Goal: Find contact information: Find contact information

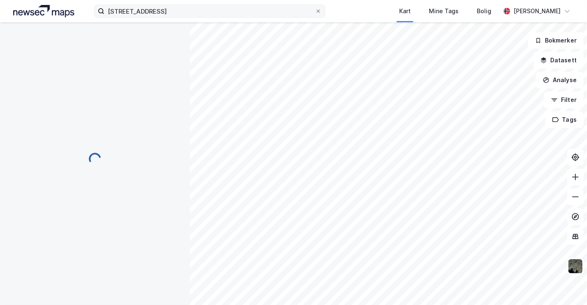
scroll to position [76, 0]
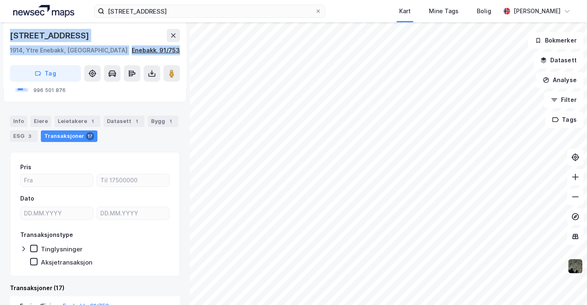
drag, startPoint x: 57, startPoint y: 35, endPoint x: 179, endPoint y: 51, distance: 124.1
click at [179, 51] on div "Landskaugveien 33 1914, [STREET_ADDRESS] Tag" at bounding box center [94, 55] width 183 height 66
click at [102, 39] on div "[STREET_ADDRESS]" at bounding box center [95, 35] width 170 height 13
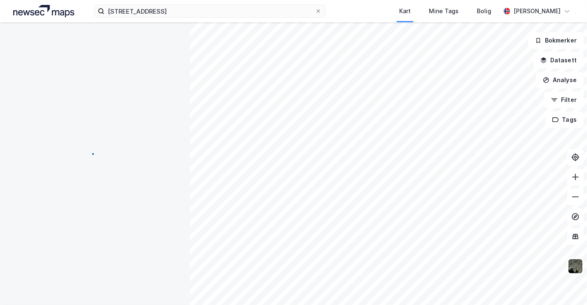
scroll to position [76, 0]
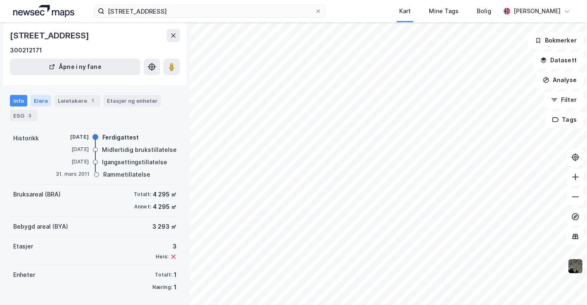
click at [31, 98] on div "Eiere" at bounding box center [41, 101] width 21 height 12
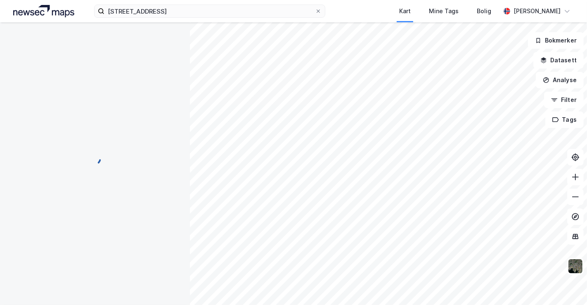
scroll to position [76, 0]
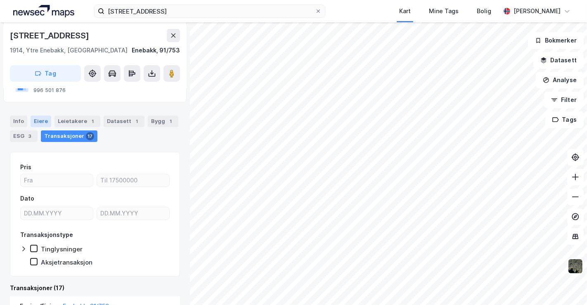
click at [38, 118] on div "Eiere" at bounding box center [41, 122] width 21 height 12
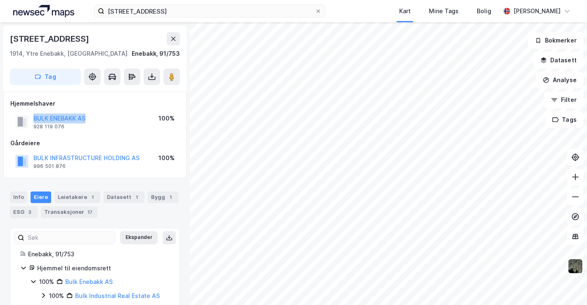
drag, startPoint x: 32, startPoint y: 117, endPoint x: 93, endPoint y: 118, distance: 61.1
click at [93, 118] on div "BULK ENEBAKK AS 928 119 076 100%" at bounding box center [94, 122] width 169 height 20
copy button "BULK ENEBAKK AS"
